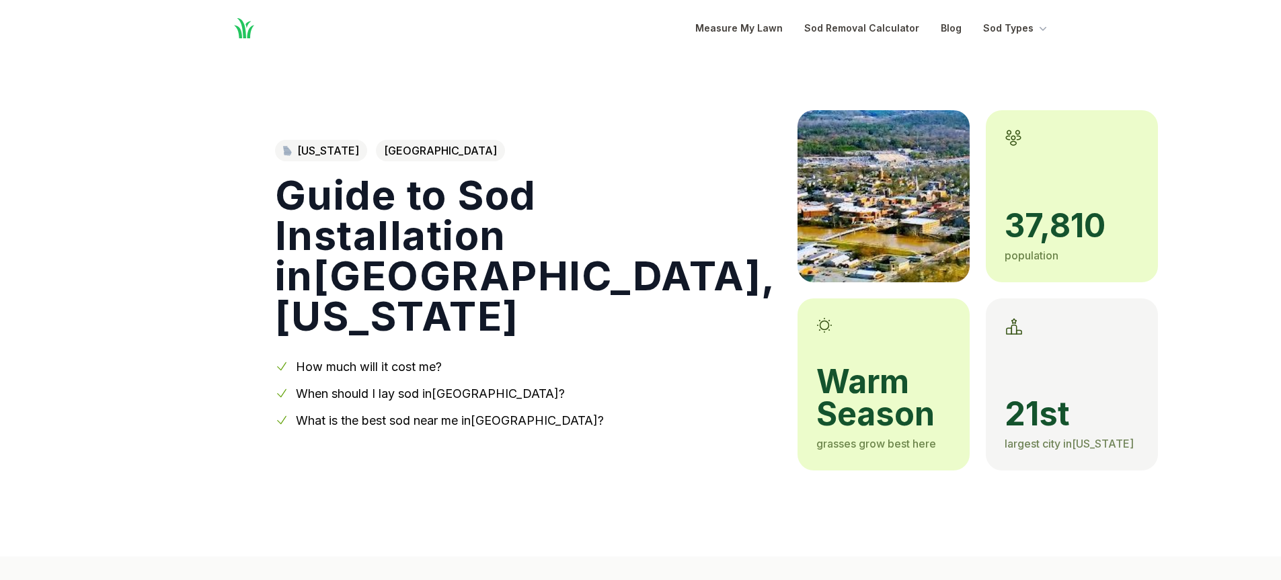
click at [412, 360] on link "How much will it cost me?" at bounding box center [369, 367] width 146 height 14
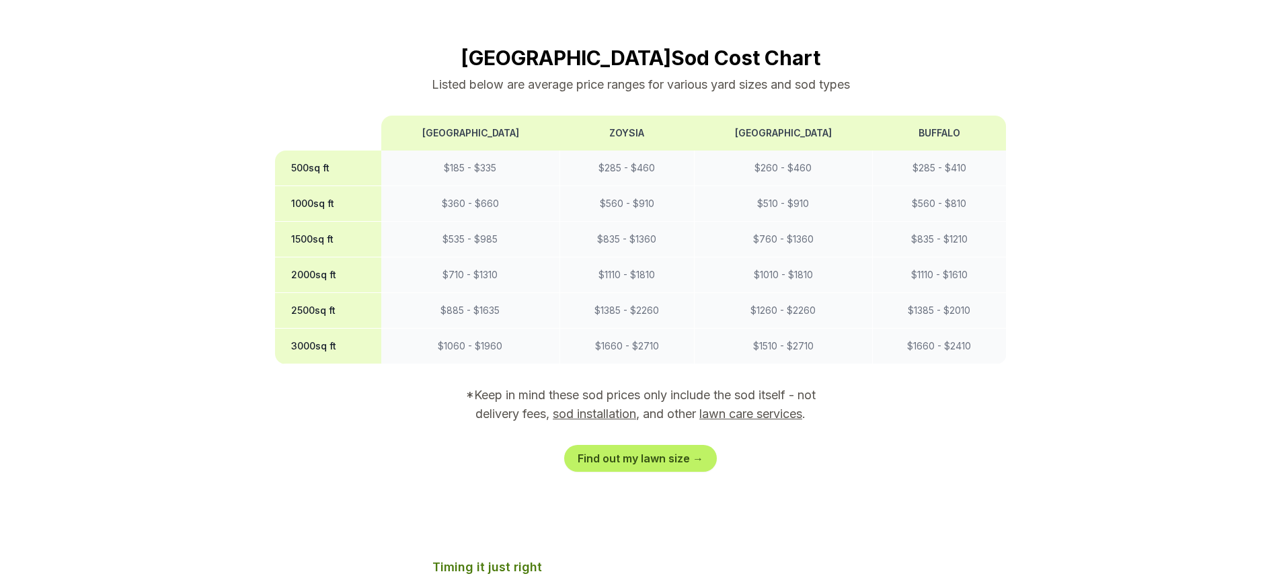
click at [342, 151] on th "500 sq ft" at bounding box center [328, 169] width 107 height 36
click at [296, 151] on th "500 sq ft" at bounding box center [328, 169] width 107 height 36
click at [450, 151] on td "$ 185 - $ 335" at bounding box center [470, 169] width 178 height 36
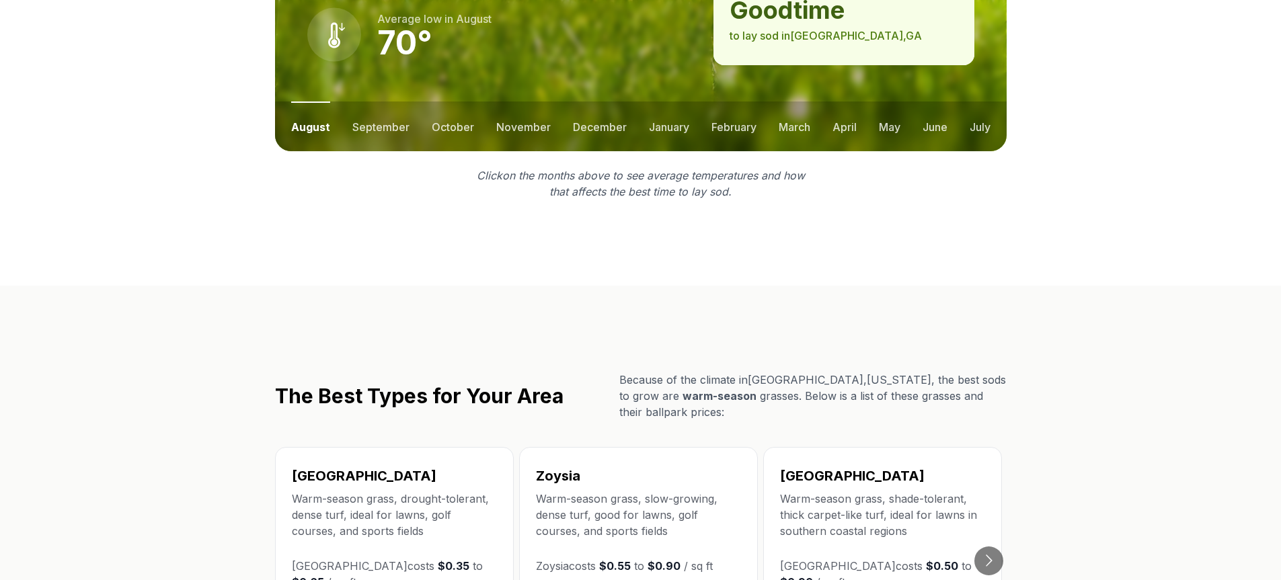
scroll to position [2071, 0]
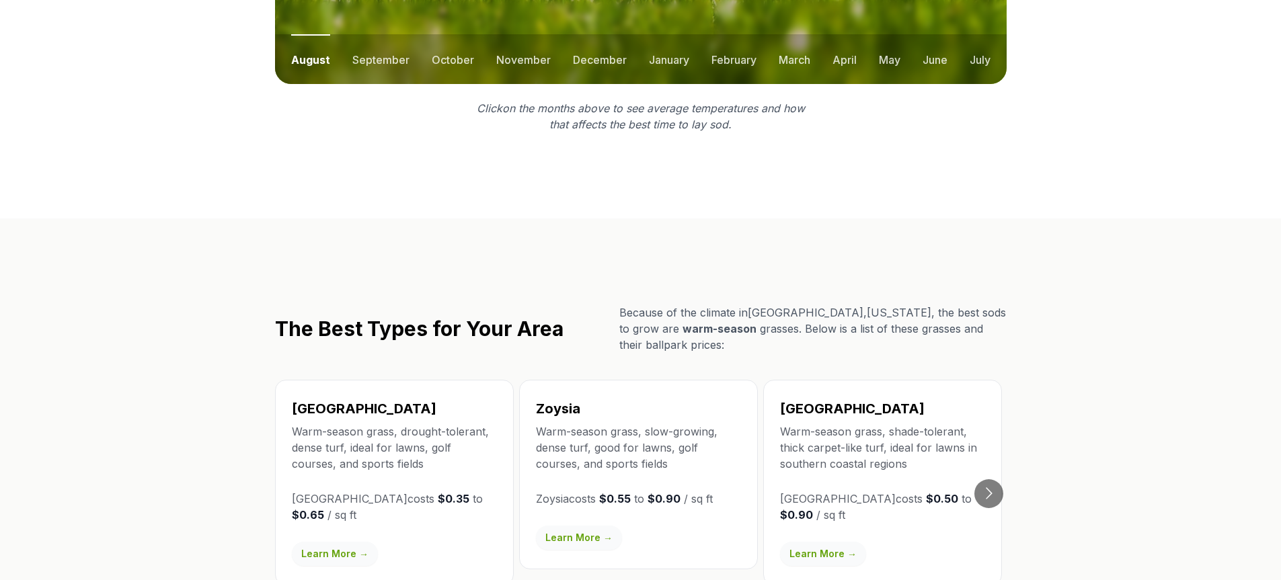
click at [348, 542] on link "Learn More →" at bounding box center [335, 554] width 86 height 24
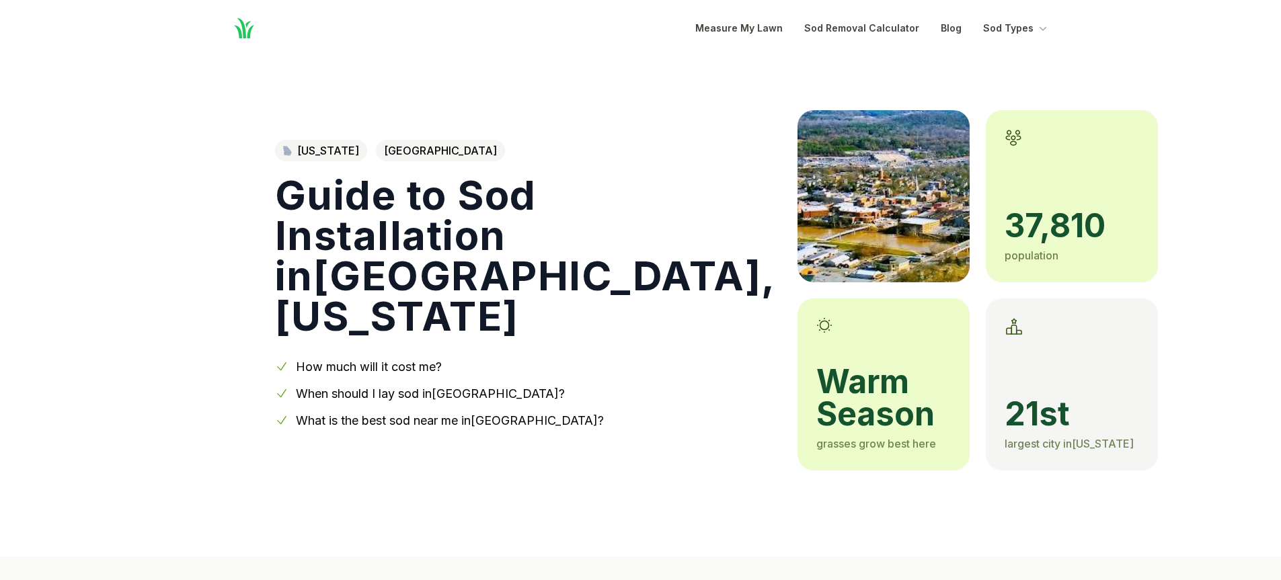
click at [798, 240] on img at bounding box center [884, 196] width 172 height 172
click at [798, 205] on img at bounding box center [884, 196] width 172 height 172
click at [798, 159] on img at bounding box center [884, 196] width 172 height 172
click at [798, 128] on img at bounding box center [884, 196] width 172 height 172
